Goal: Task Accomplishment & Management: Use online tool/utility

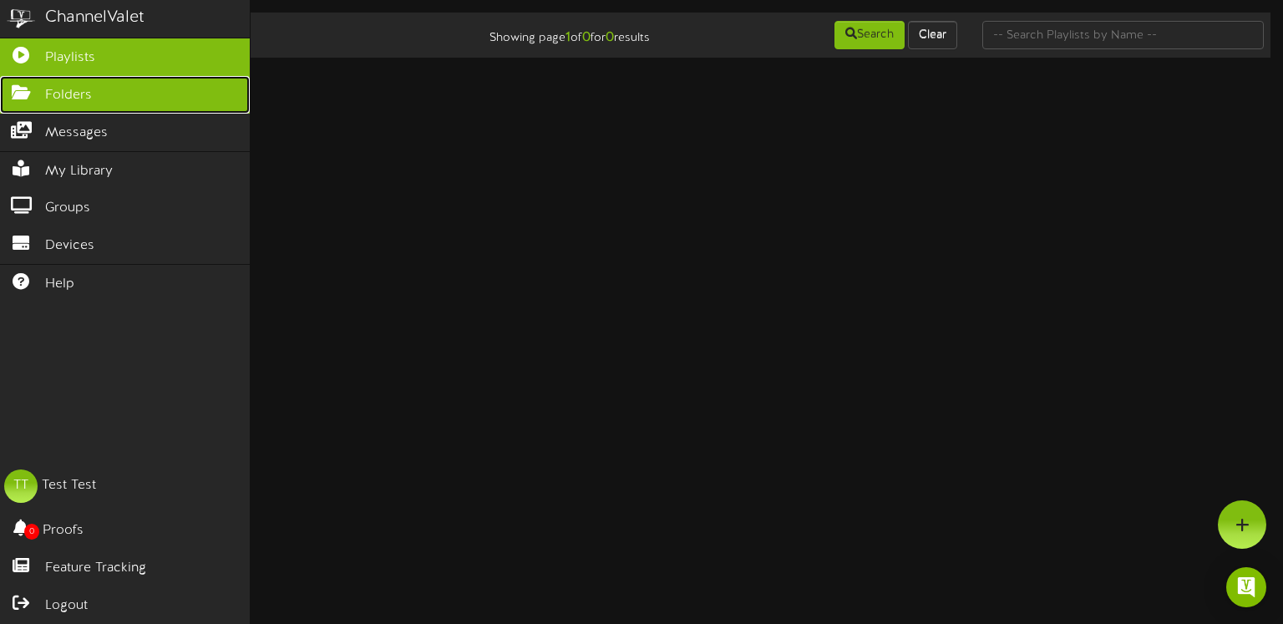
click at [24, 91] on icon at bounding box center [21, 90] width 42 height 13
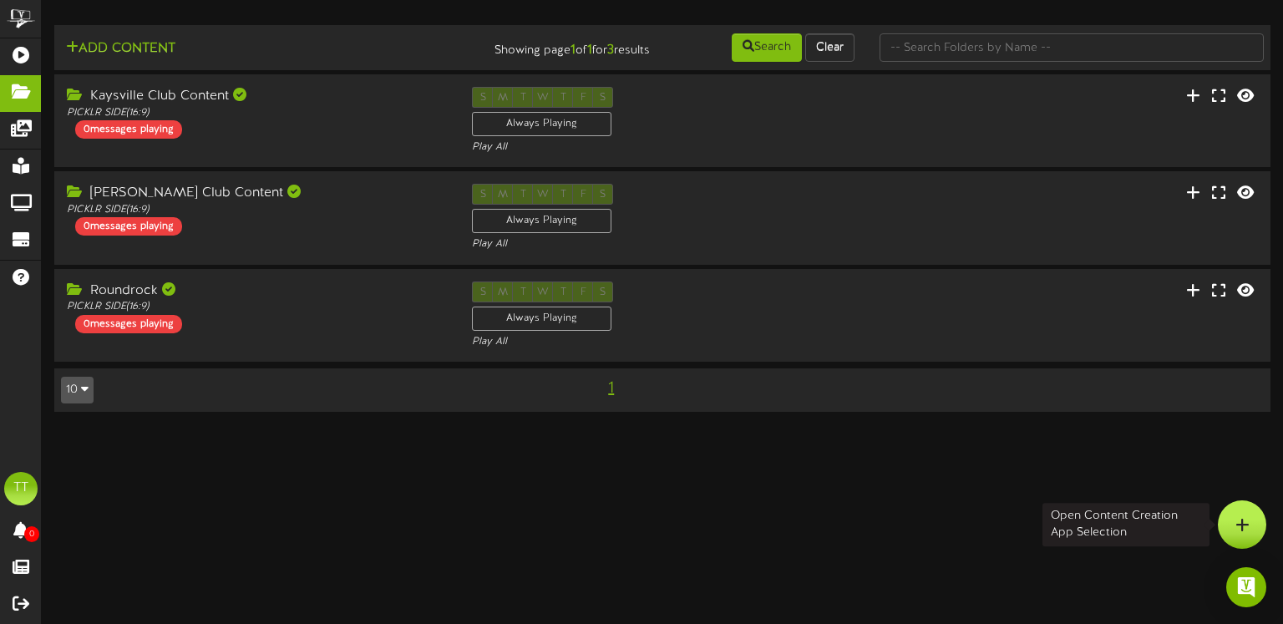
click at [1254, 521] on div at bounding box center [1242, 524] width 48 height 48
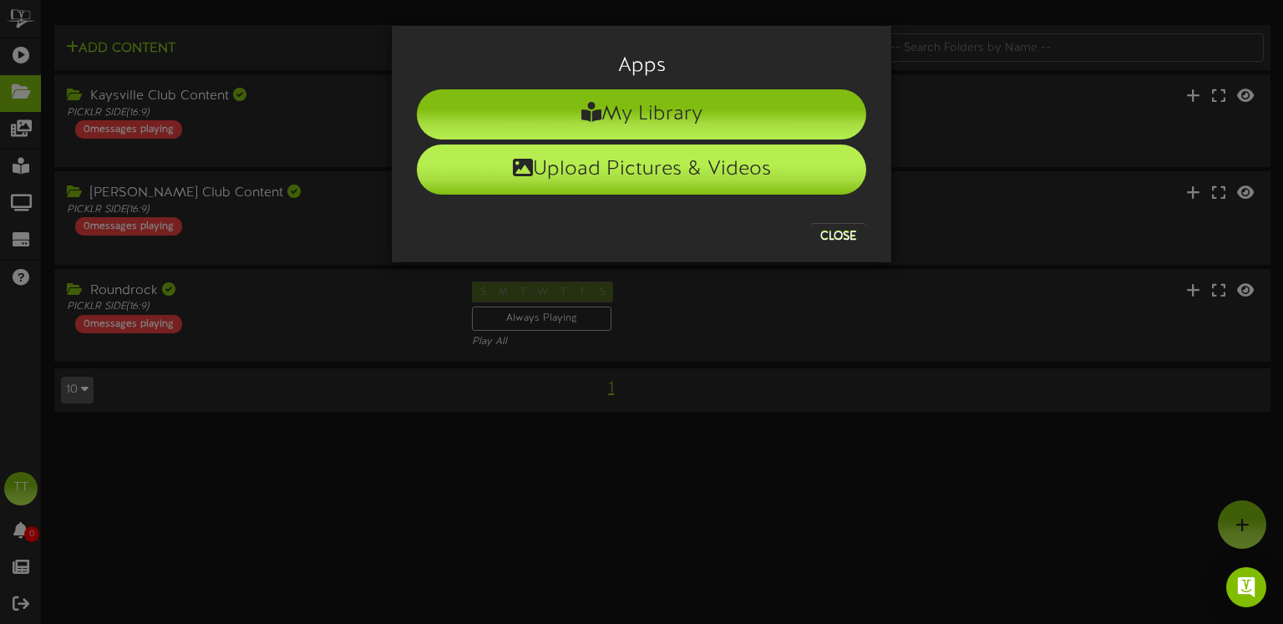
click at [606, 167] on li "Upload Pictures & Videos" at bounding box center [641, 170] width 449 height 50
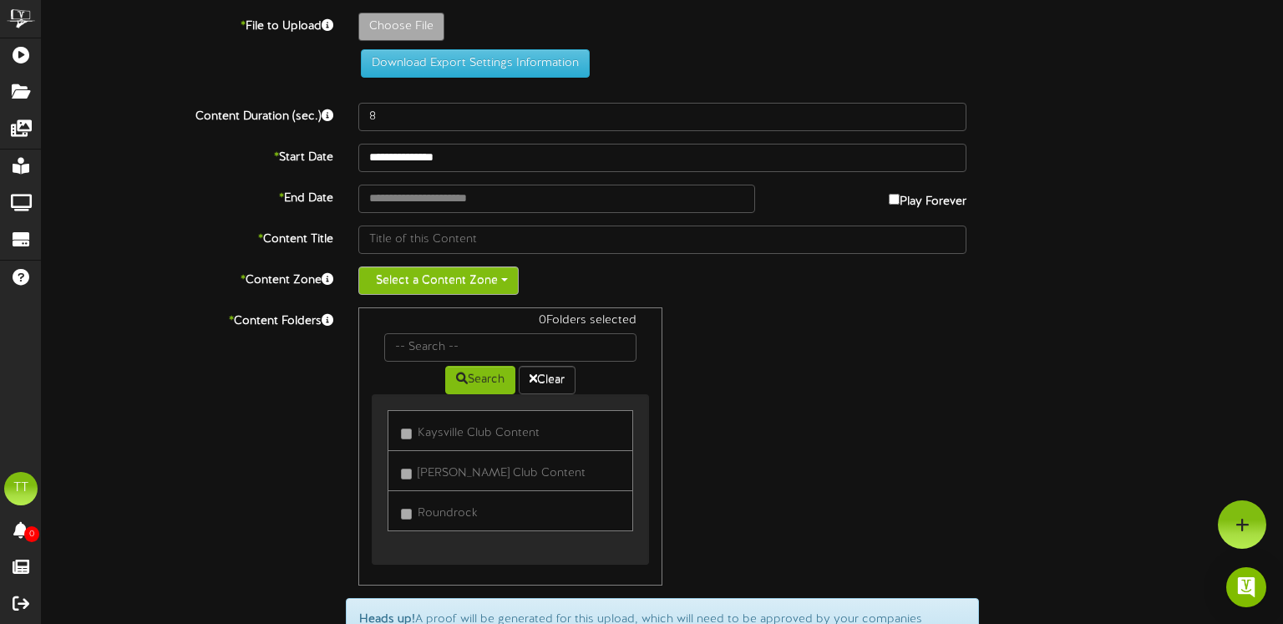
click at [422, 277] on button "Select a Content Zone" at bounding box center [438, 280] width 160 height 28
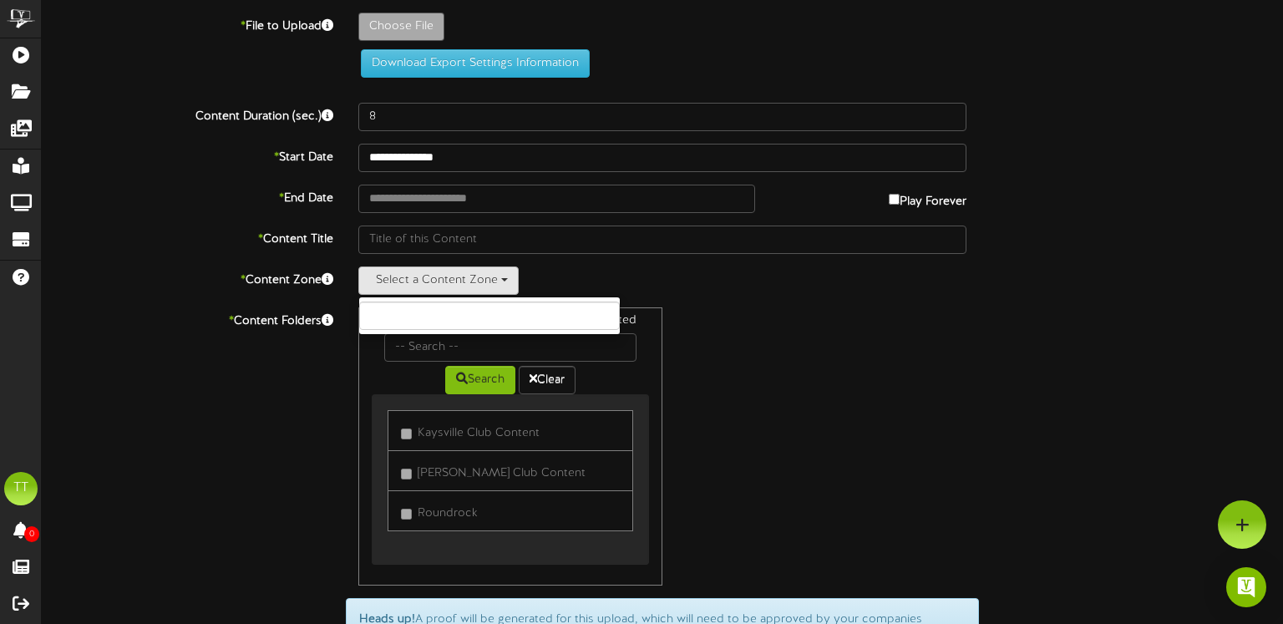
click at [757, 307] on div "0 Folders selected Search Clear Kaysville Club Content [PERSON_NAME] Club Conte…" at bounding box center [662, 446] width 633 height 278
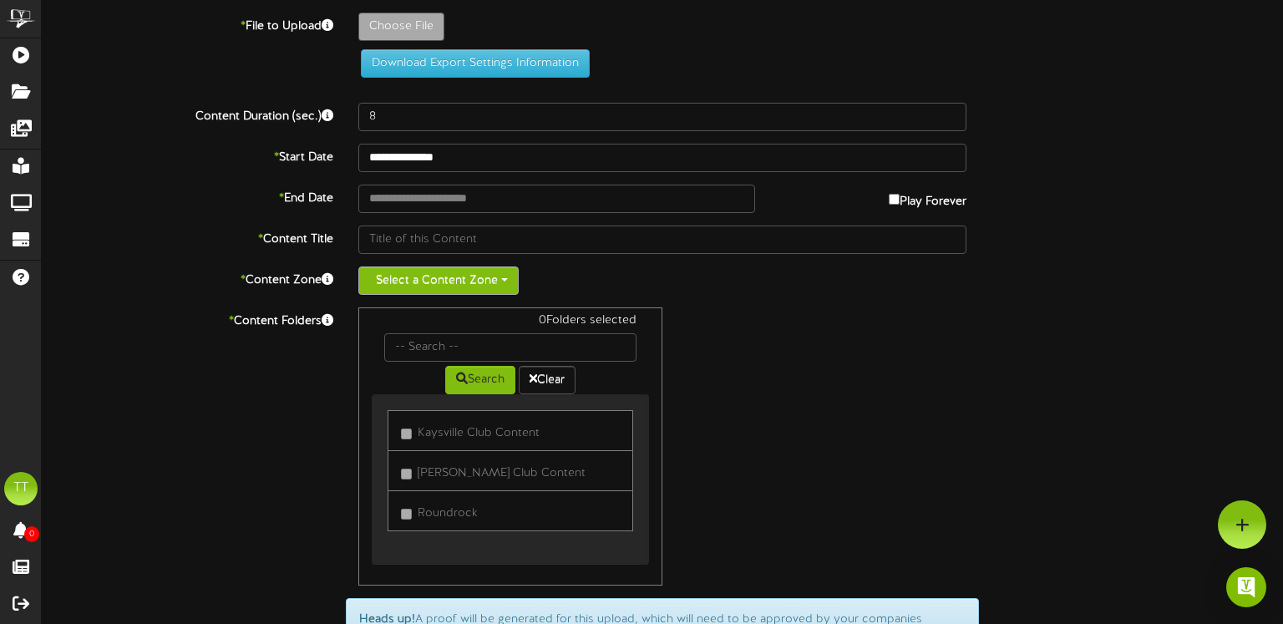
click at [439, 272] on button "Select a Content Zone" at bounding box center [438, 280] width 160 height 28
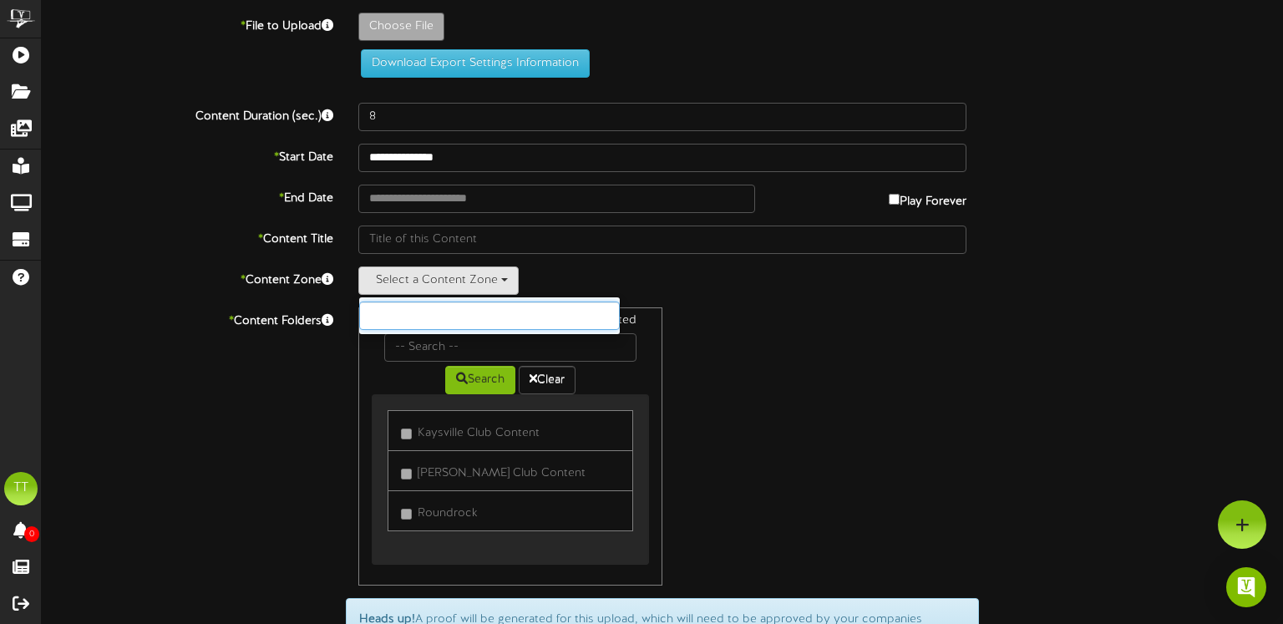
click at [455, 312] on input "text" at bounding box center [489, 316] width 261 height 28
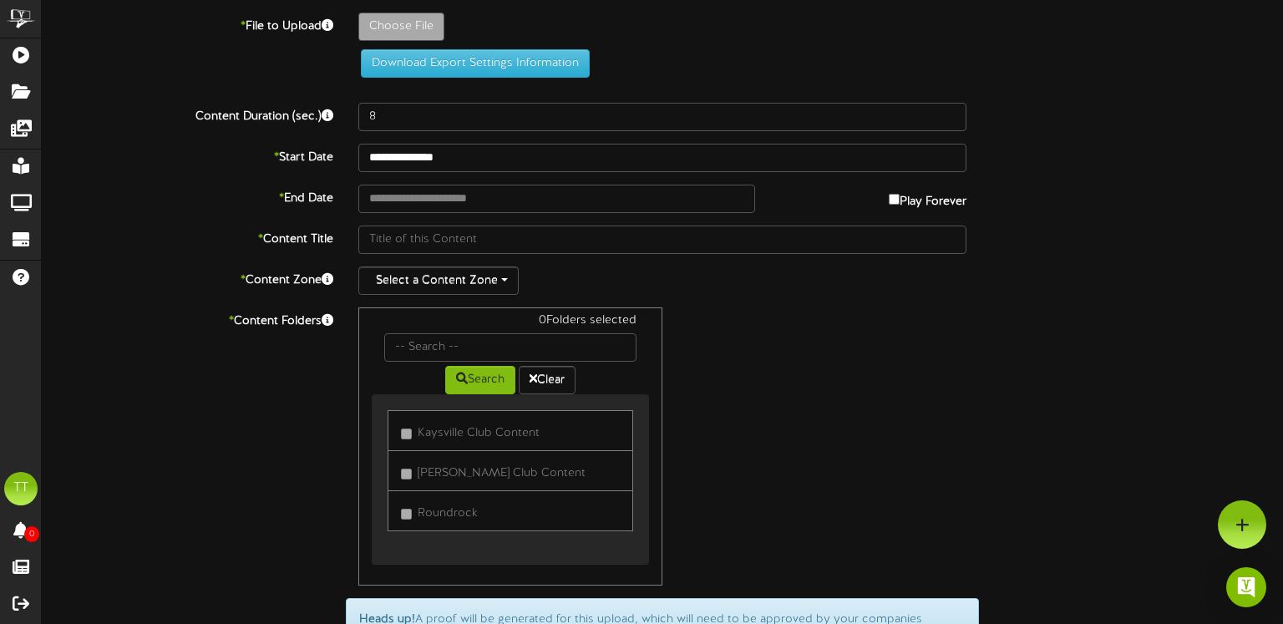
click at [747, 285] on div "Select a Content Zone" at bounding box center [662, 280] width 608 height 28
click at [481, 272] on button "Select a Content Zone" at bounding box center [438, 280] width 160 height 28
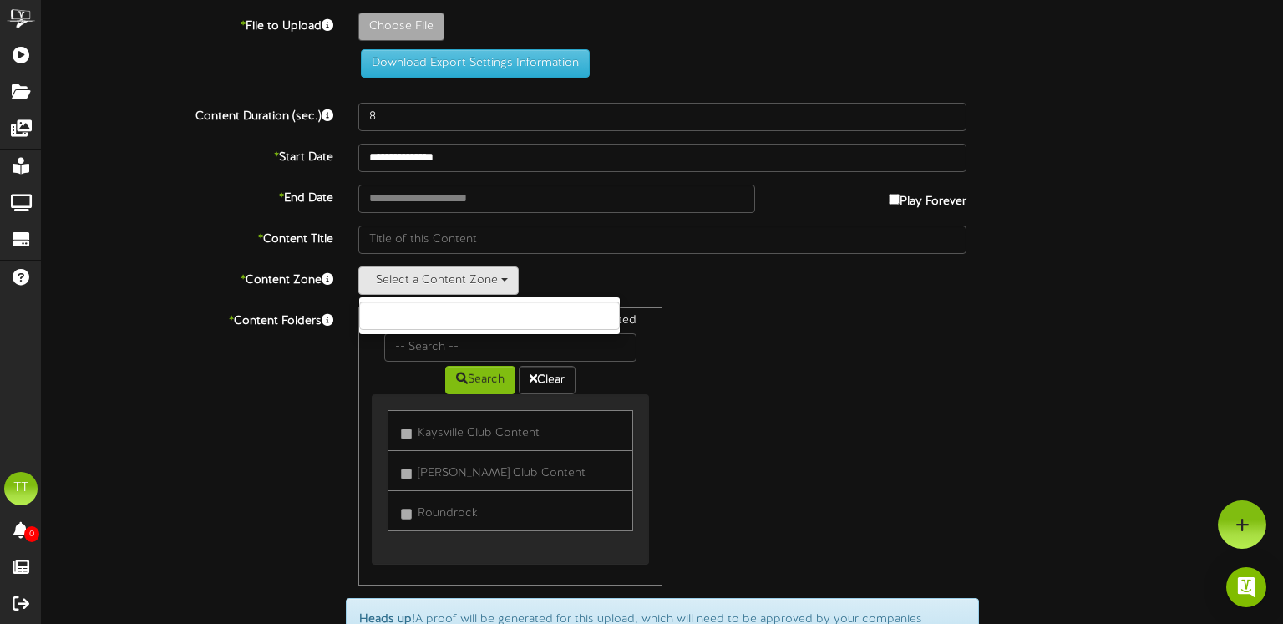
click at [768, 345] on div "0 Folders selected Search Clear Kaysville Club Content [PERSON_NAME] Club Conte…" at bounding box center [662, 446] width 633 height 278
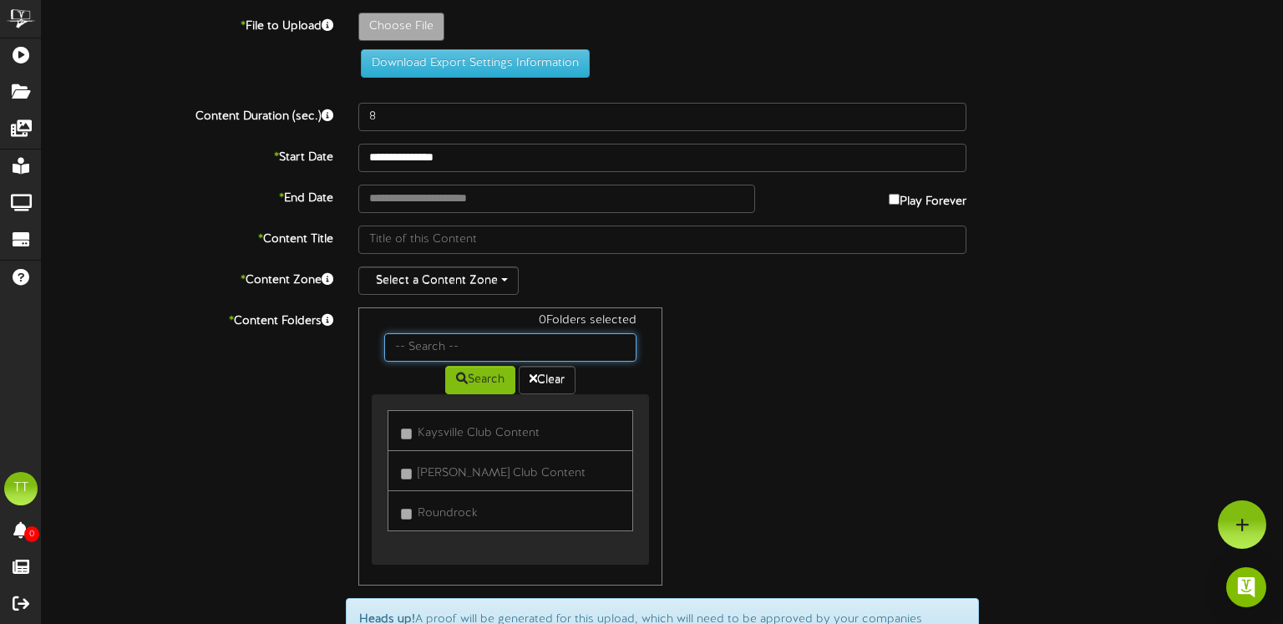
click at [451, 345] on input "text" at bounding box center [510, 347] width 252 height 28
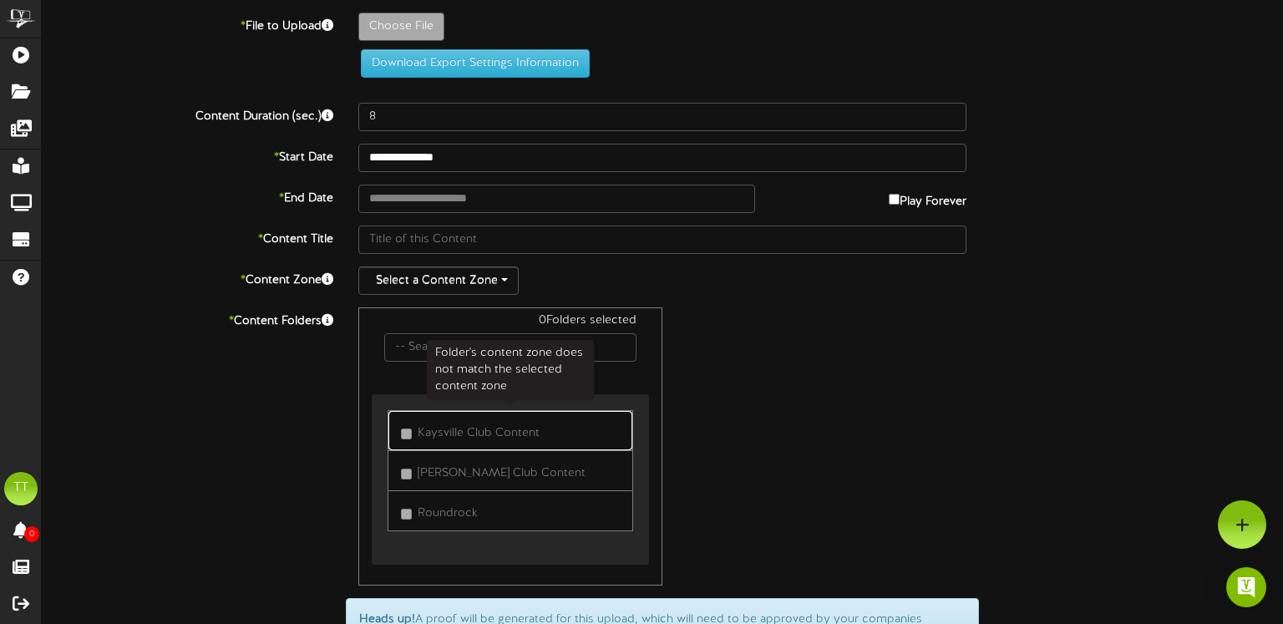
click at [418, 419] on label "Kaysville Club Content" at bounding box center [470, 430] width 139 height 23
drag, startPoint x: 418, startPoint y: 429, endPoint x: 444, endPoint y: 434, distance: 26.4
click at [418, 429] on span "Kaysville Club Content" at bounding box center [479, 433] width 122 height 13
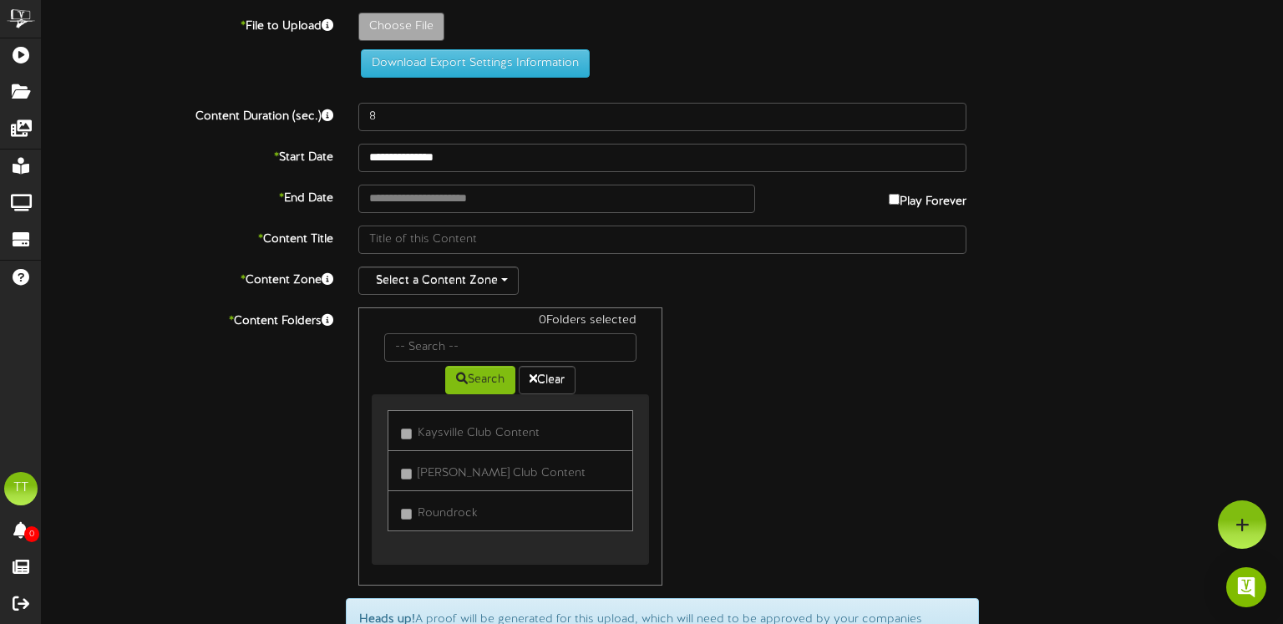
click at [759, 358] on div "0 Folders selected Search Clear Kaysville Club Content" at bounding box center [662, 446] width 633 height 278
click at [814, 354] on div "0 Folders selected Search Clear Kaysville Club Content" at bounding box center [662, 446] width 633 height 278
click at [476, 271] on button "Select a Content Zone" at bounding box center [438, 280] width 160 height 28
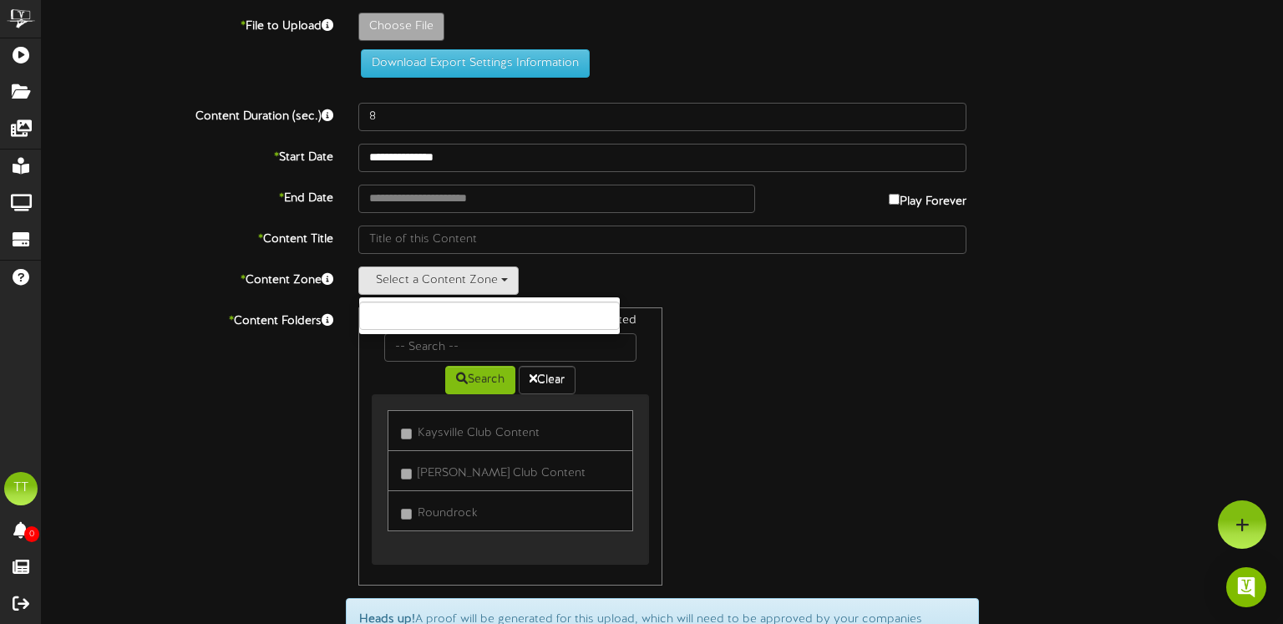
click at [756, 274] on div "Select a Content Zone" at bounding box center [662, 280] width 608 height 28
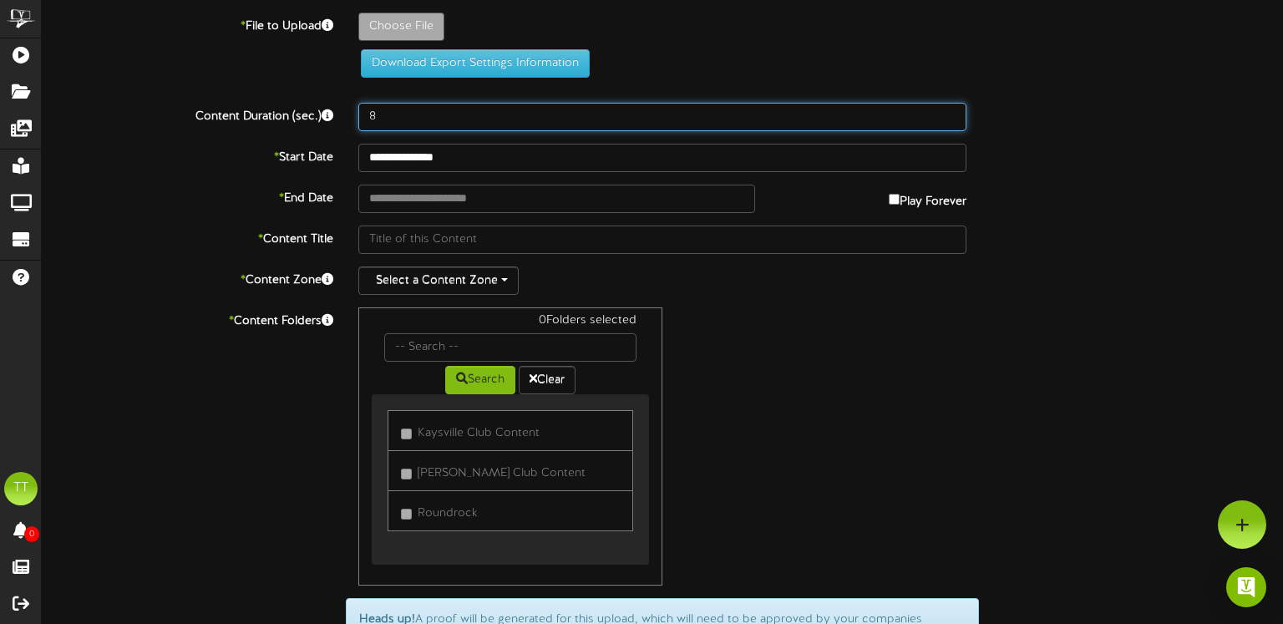
drag, startPoint x: 394, startPoint y: 113, endPoint x: 325, endPoint y: 102, distance: 70.2
click at [325, 103] on div "Content Duration (sec.) 8" at bounding box center [662, 117] width 1266 height 28
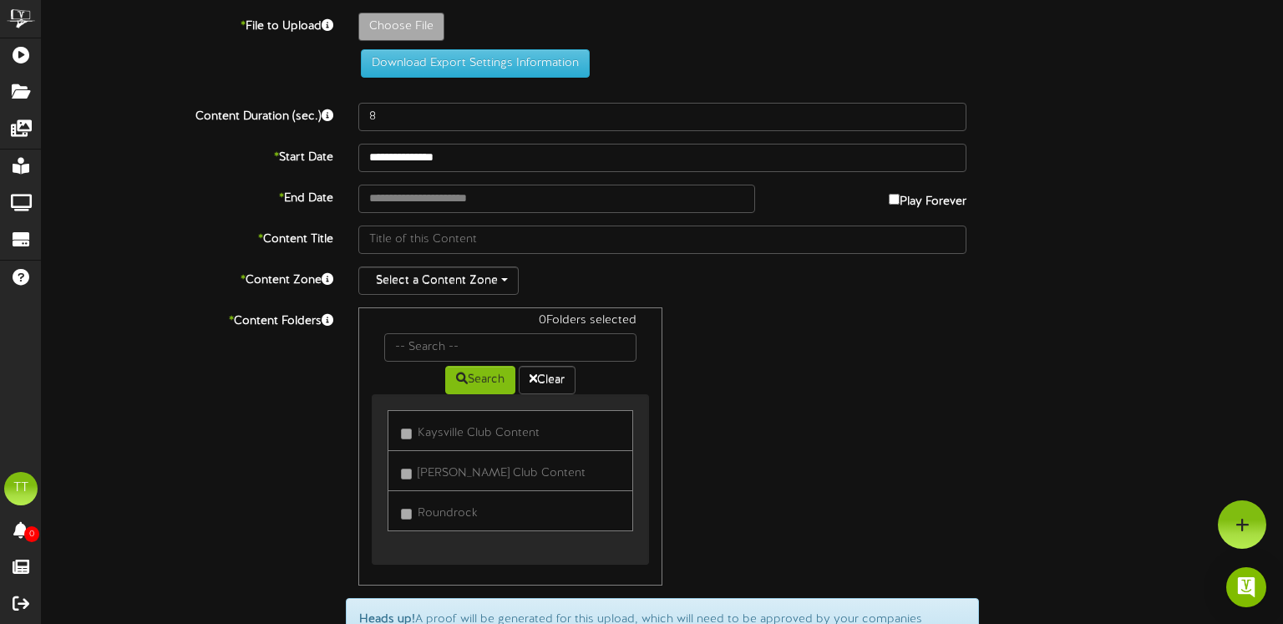
click at [875, 370] on div "0 Folders selected Search Clear Kaysville Club Content" at bounding box center [662, 446] width 633 height 278
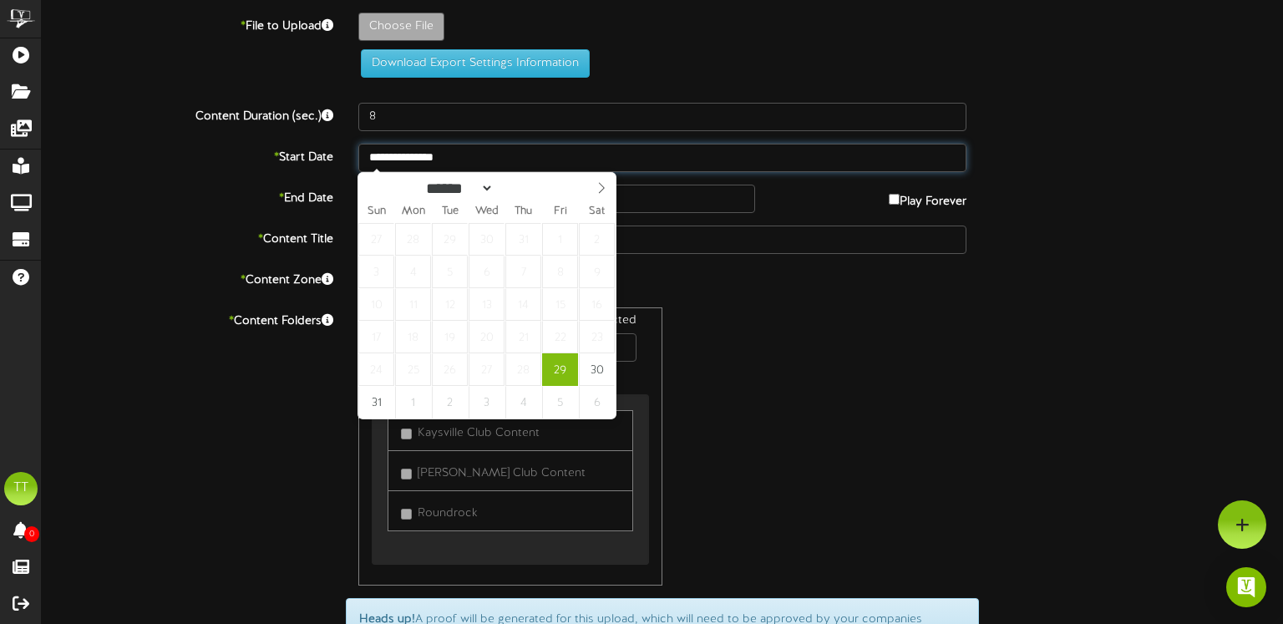
click at [484, 158] on input "**********" at bounding box center [662, 158] width 608 height 28
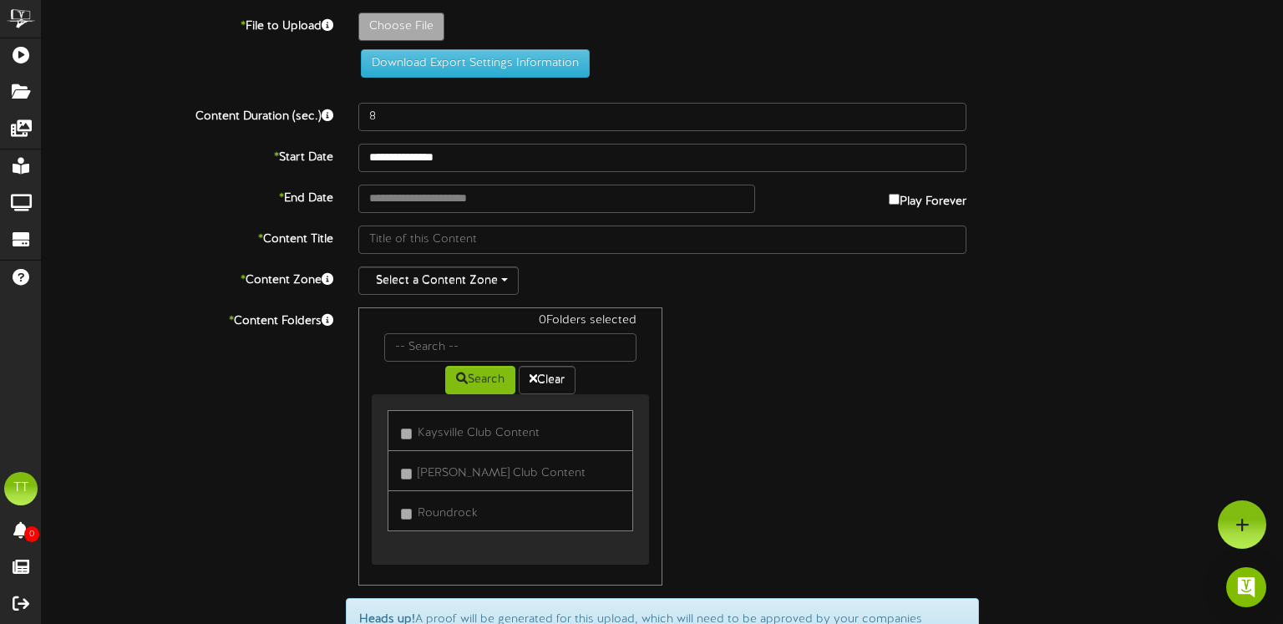
click at [721, 287] on div "Select a Content Zone" at bounding box center [662, 280] width 608 height 28
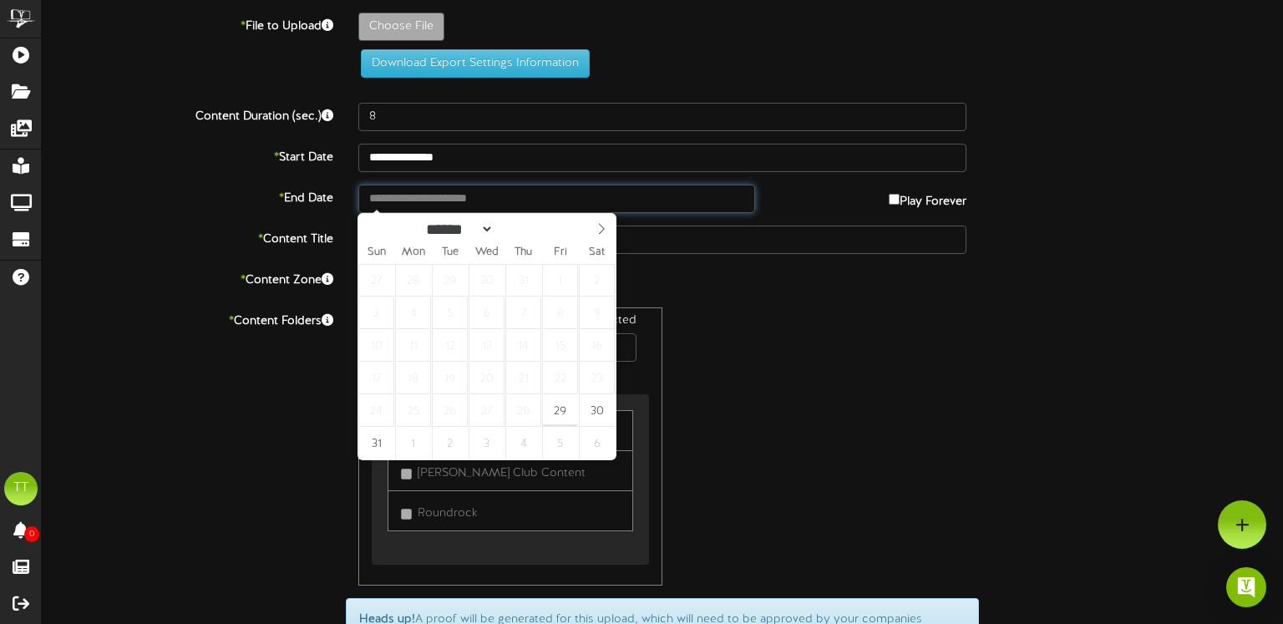
click at [440, 198] on input "text" at bounding box center [556, 199] width 397 height 28
type input "**********"
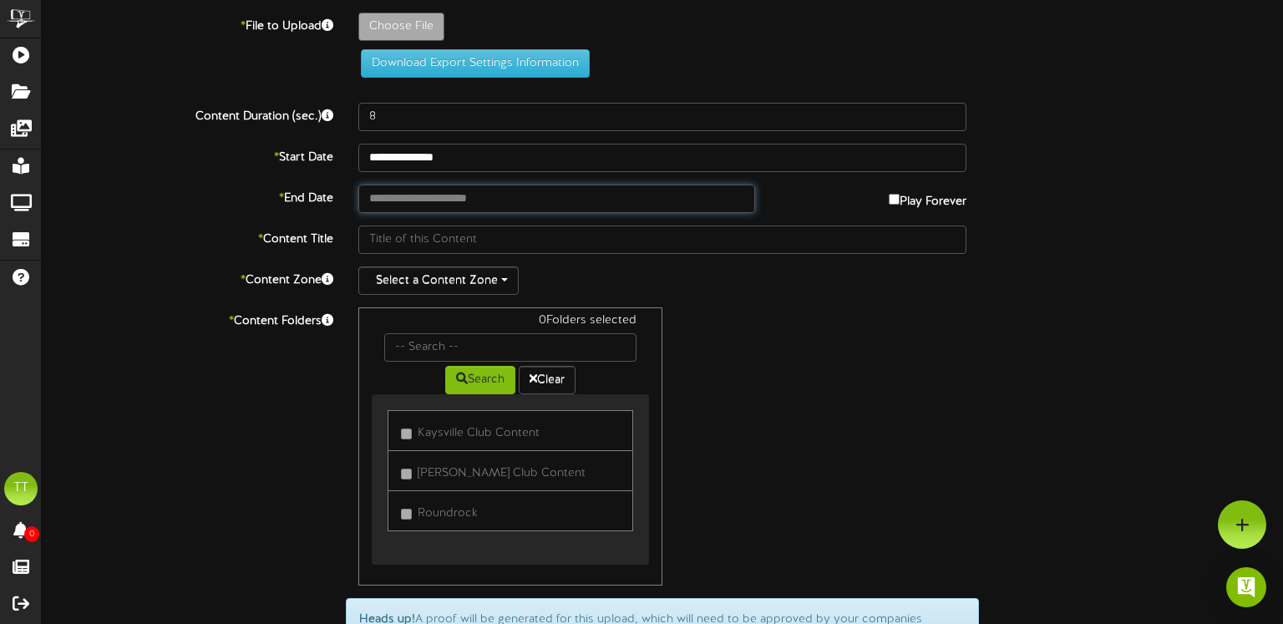
click at [565, 195] on input "text" at bounding box center [556, 199] width 397 height 28
type input "**********"
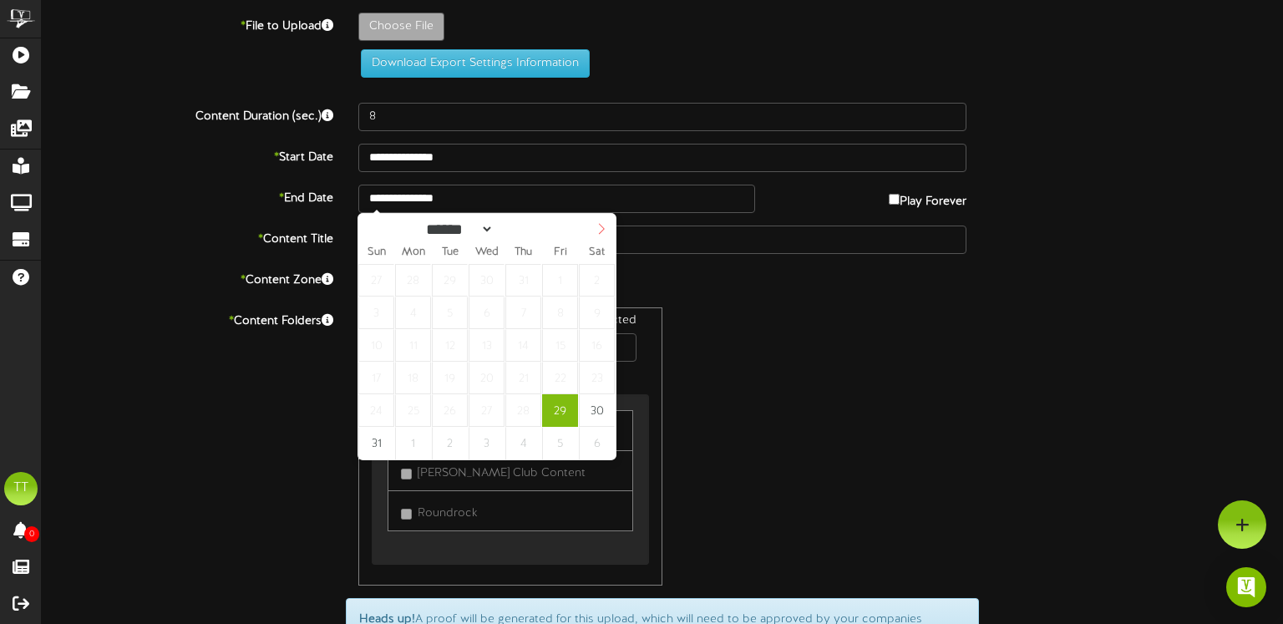
select select "*"
click at [599, 232] on icon at bounding box center [602, 229] width 12 height 12
type input "**********"
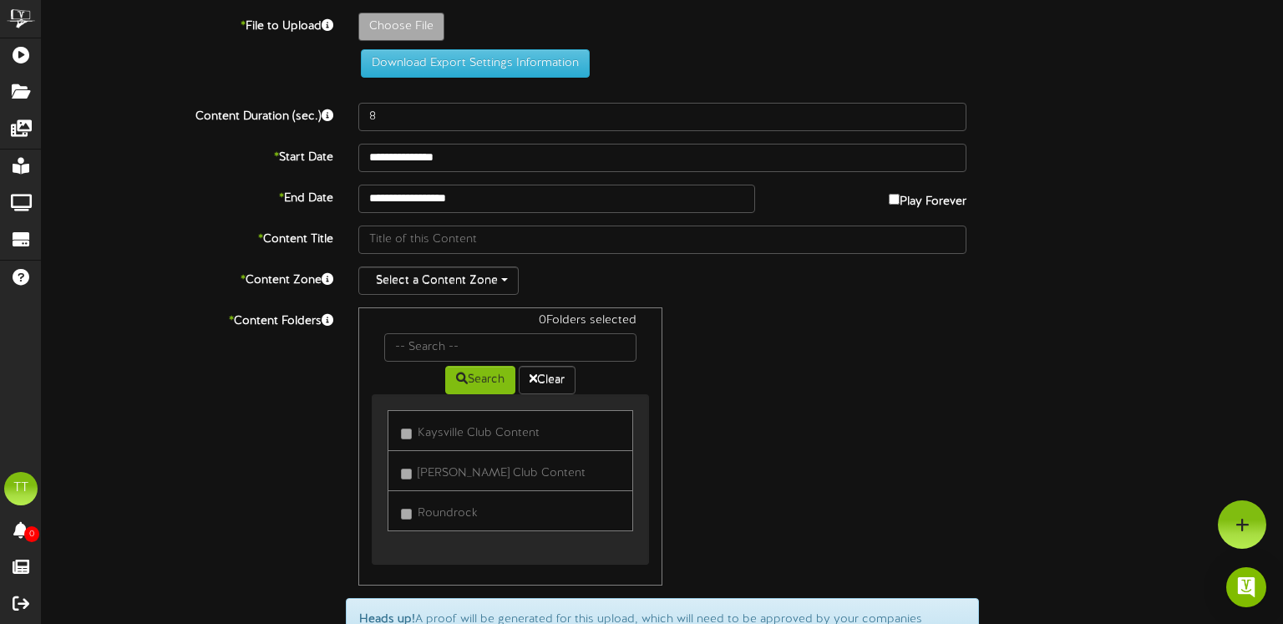
click at [782, 338] on div "0 Folders selected Search Clear Kaysville Club Content" at bounding box center [662, 446] width 633 height 278
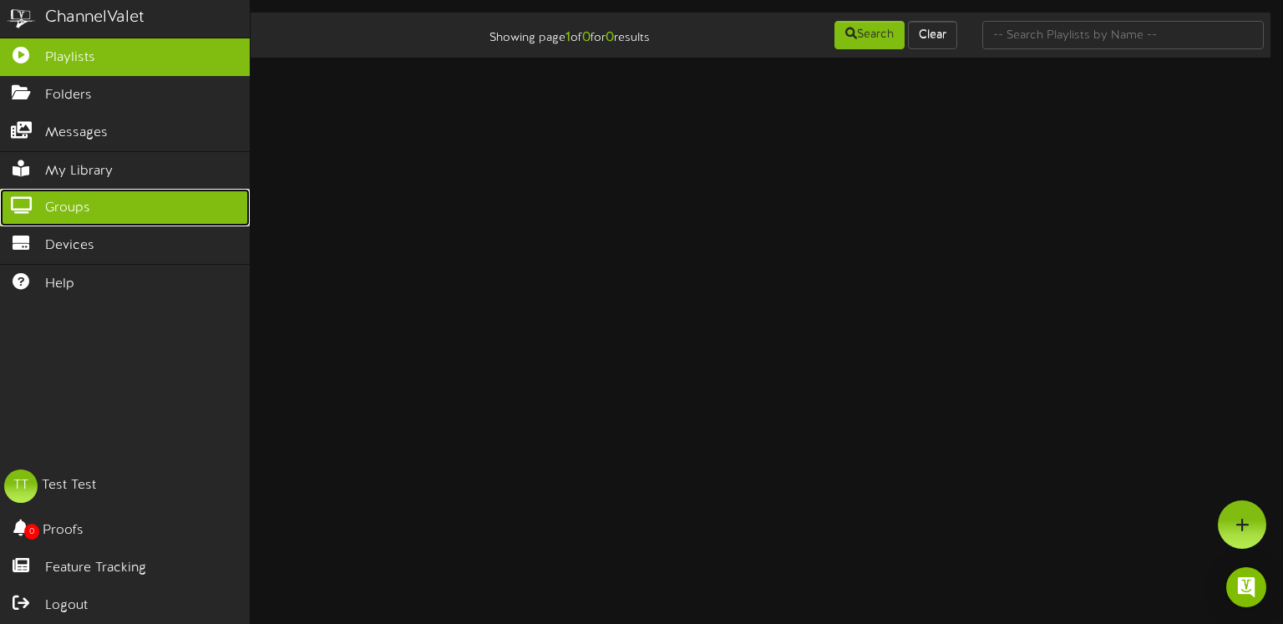
click at [113, 219] on link "Groups" at bounding box center [125, 208] width 250 height 38
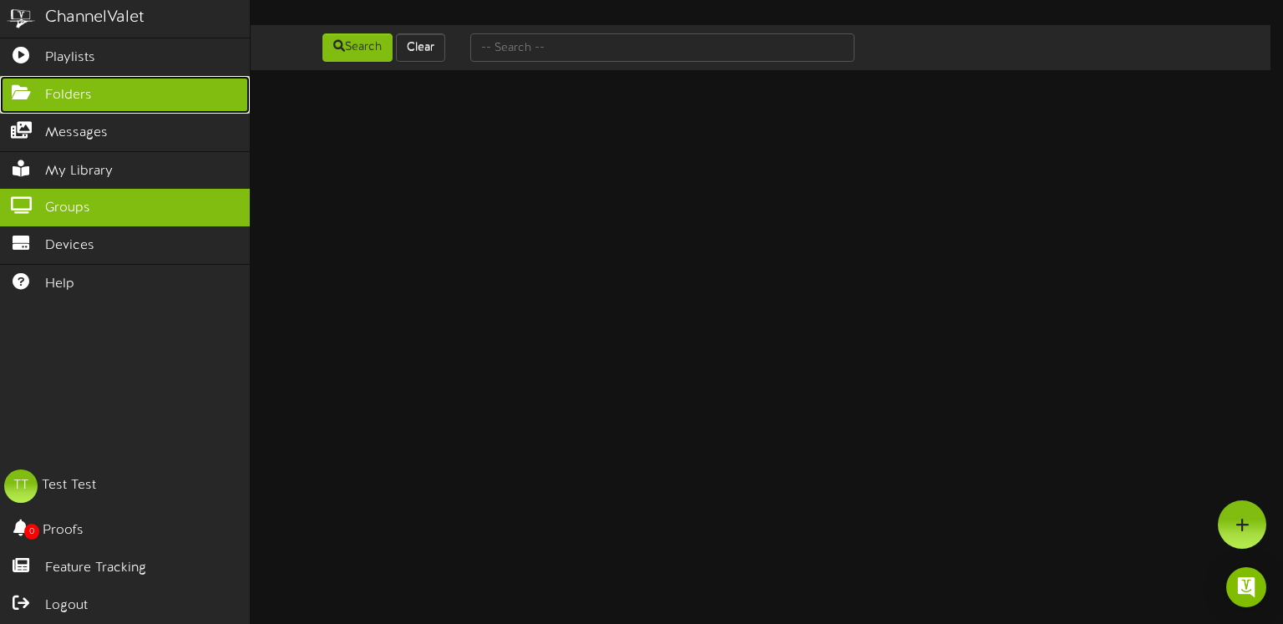
click at [80, 101] on span "Folders" at bounding box center [68, 95] width 47 height 19
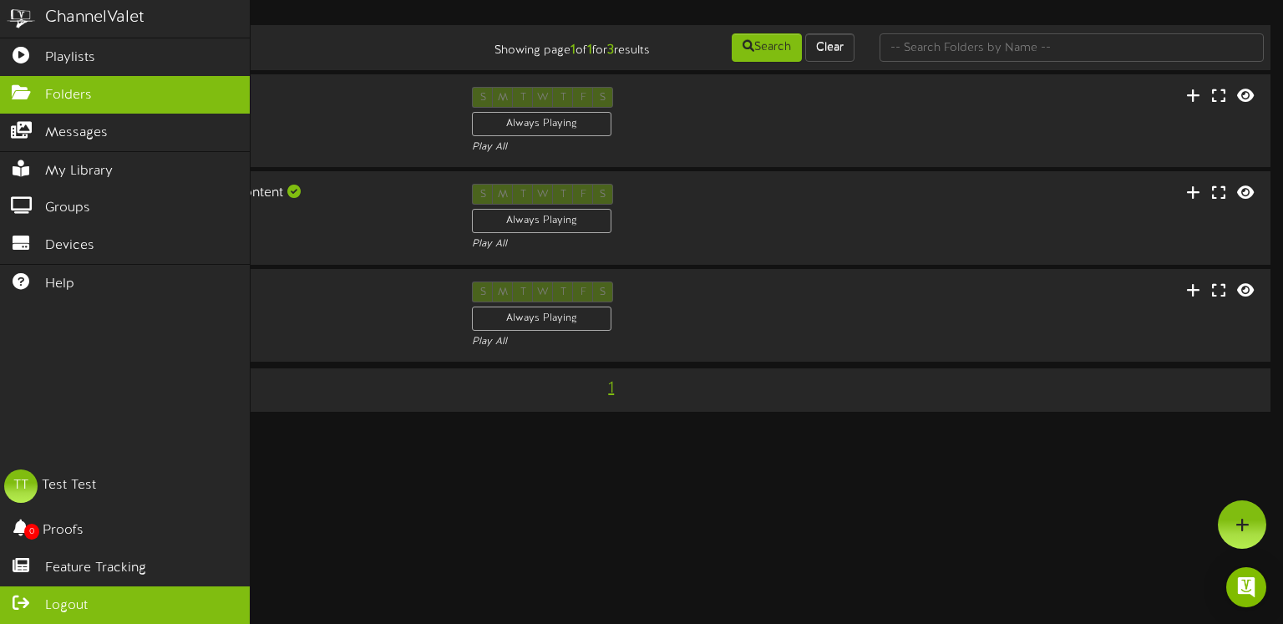
click at [38, 603] on icon at bounding box center [21, 601] width 42 height 13
